Goal: Navigation & Orientation: Find specific page/section

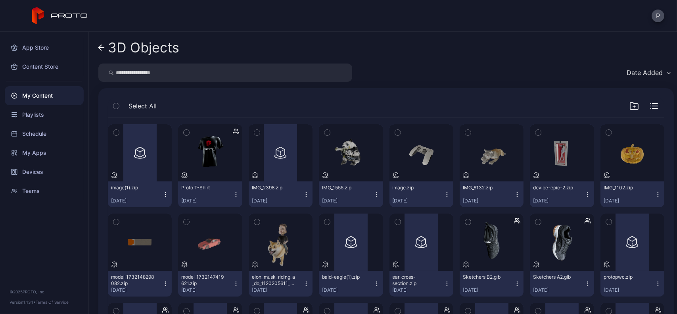
click at [45, 88] on div "My Content" at bounding box center [44, 95] width 79 height 19
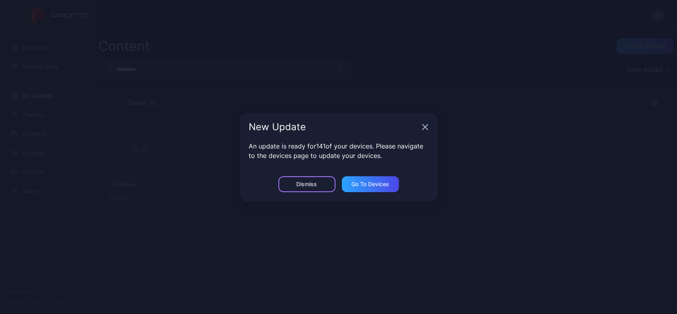
click at [297, 181] on div "Dismiss" at bounding box center [306, 184] width 21 height 6
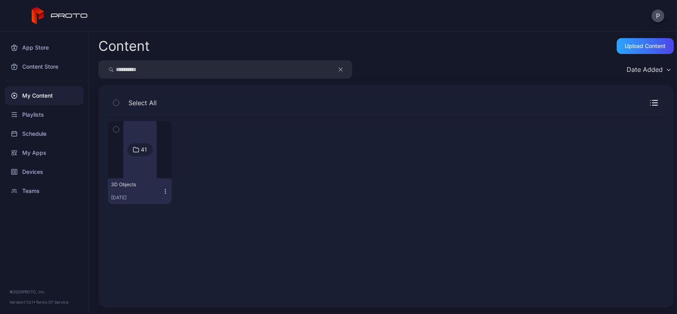
click at [344, 73] on button "button" at bounding box center [344, 69] width 15 height 18
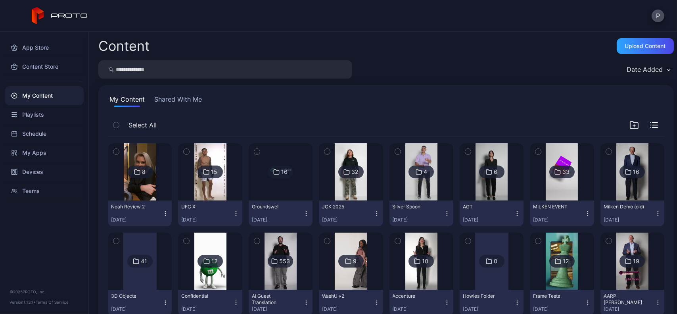
click at [169, 100] on button "Shared With Me" at bounding box center [178, 100] width 51 height 13
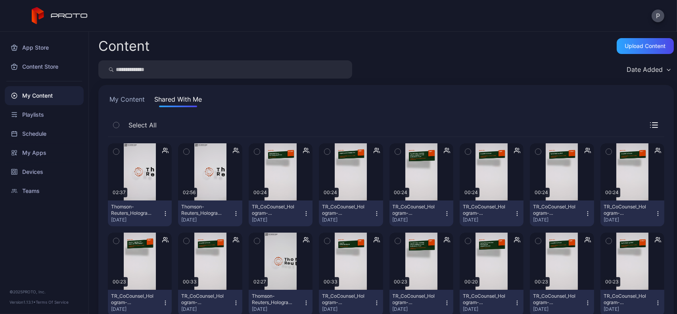
click at [134, 96] on button "My Content" at bounding box center [127, 100] width 38 height 13
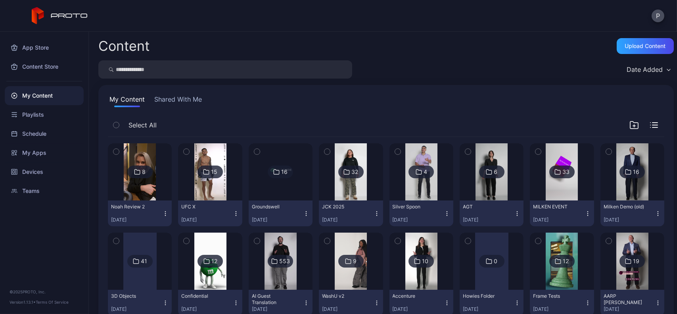
click at [184, 153] on icon "button" at bounding box center [187, 151] width 6 height 9
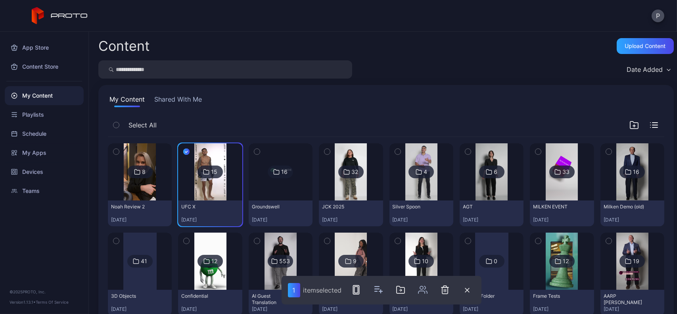
click at [184, 153] on icon "button" at bounding box center [186, 151] width 6 height 9
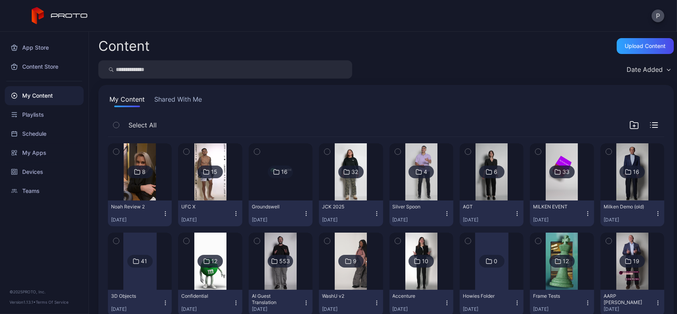
click at [254, 153] on icon "button" at bounding box center [257, 151] width 6 height 9
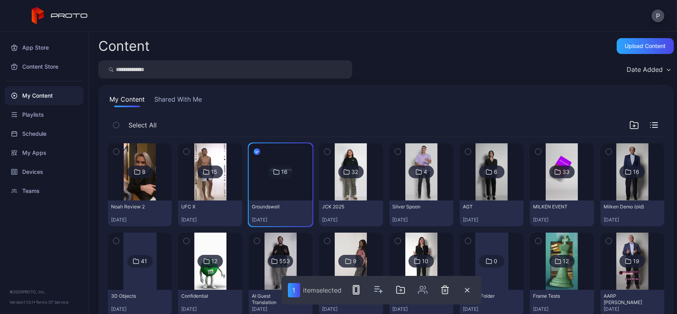
click at [254, 153] on icon "button" at bounding box center [257, 151] width 6 height 9
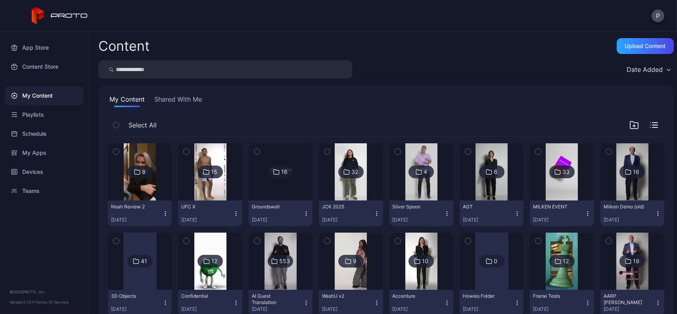
click at [280, 160] on img at bounding box center [280, 171] width 32 height 57
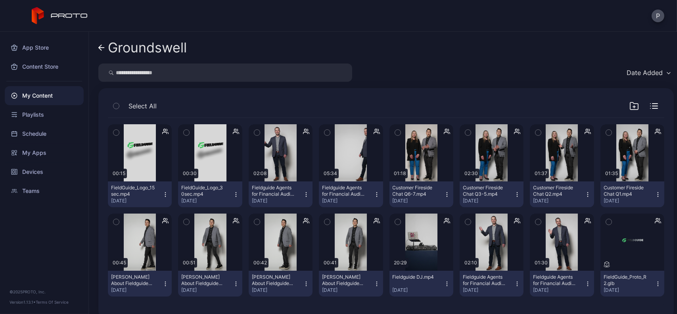
click at [105, 48] on link "Groundswell" at bounding box center [142, 47] width 88 height 19
